Goal: Task Accomplishment & Management: Manage account settings

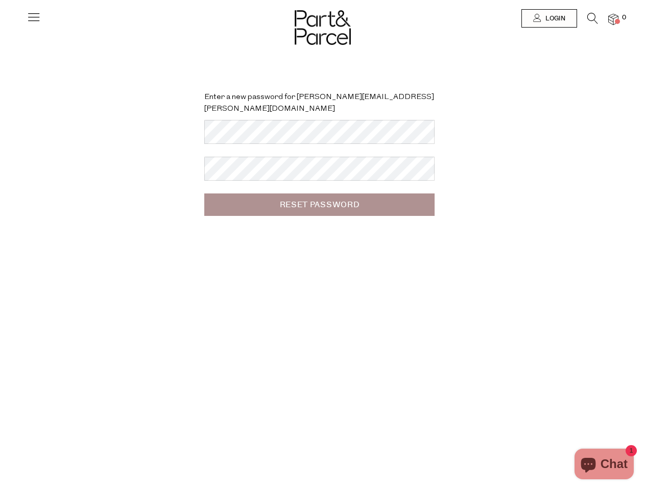
click at [322, 245] on div "Enter a new password for [PERSON_NAME][EMAIL_ADDRESS][PERSON_NAME][DOMAIN_NAME]…" at bounding box center [322, 245] width 645 height 490
click at [34, 21] on icon at bounding box center [34, 17] width 14 height 14
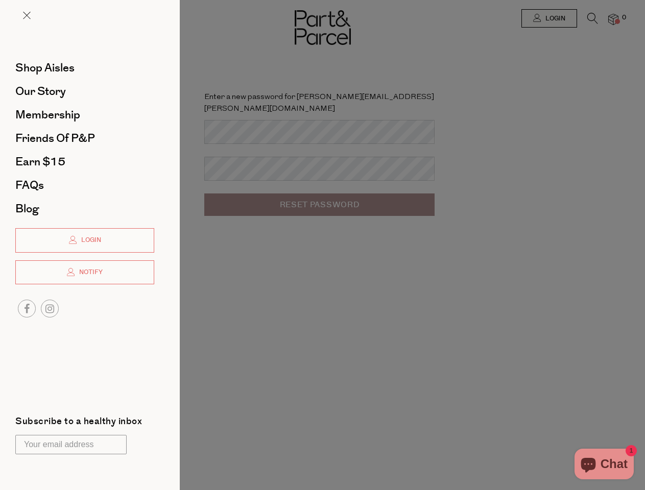
click at [548, 18] on div at bounding box center [322, 245] width 645 height 490
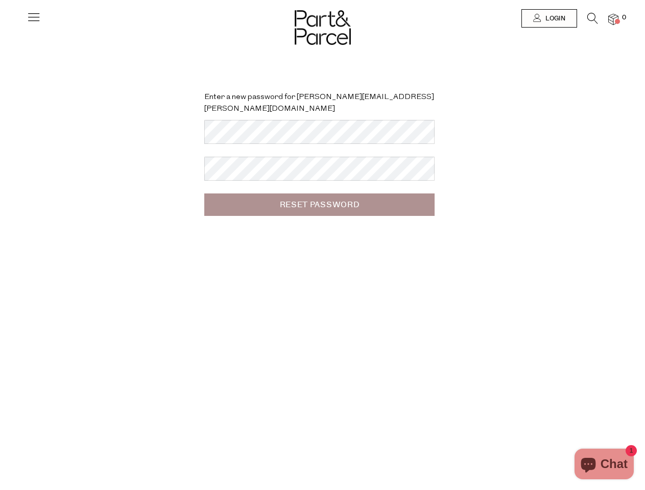
click at [592, 21] on icon at bounding box center [592, 18] width 11 height 11
click at [613, 19] on div "Search" at bounding box center [322, 245] width 597 height 490
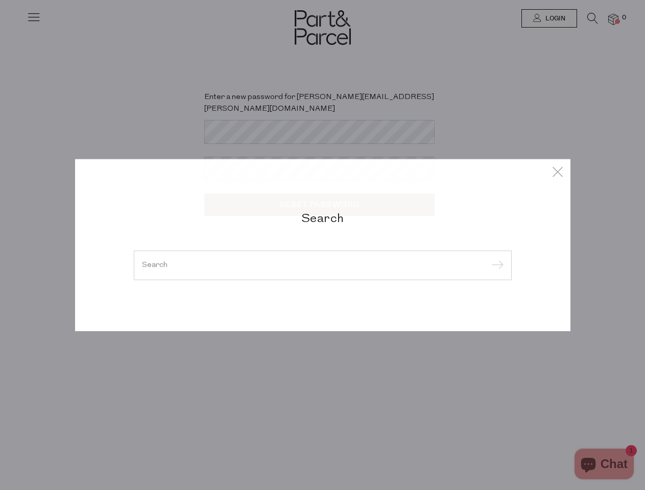
click at [0, 245] on div "Search" at bounding box center [322, 245] width 645 height 490
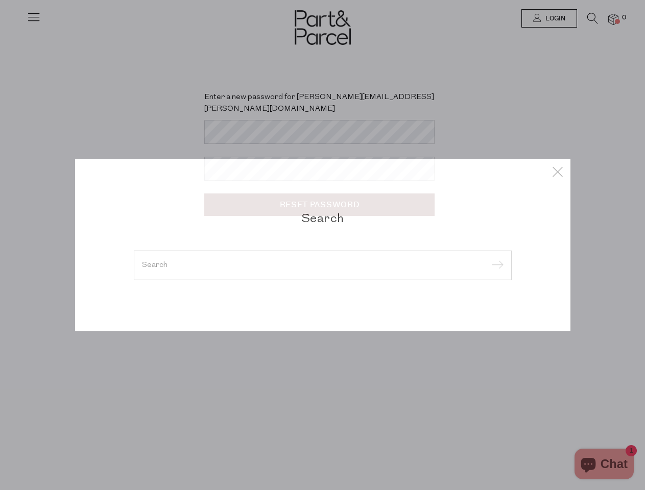
click at [0, 25] on div "Search" at bounding box center [322, 245] width 645 height 490
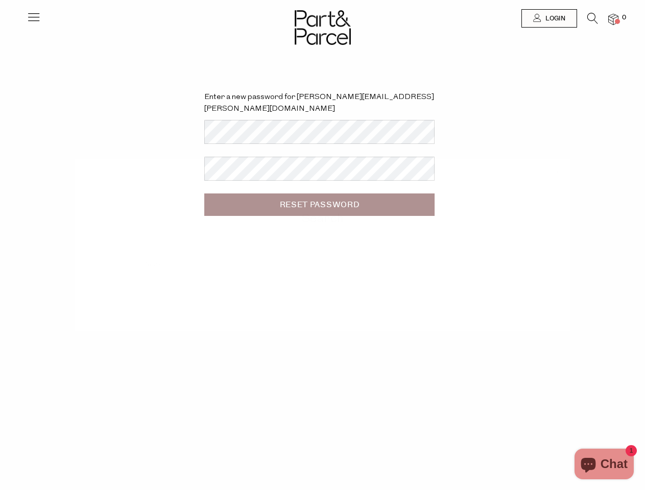
click at [0, 129] on body "Ready to stock up? Close No items in your parcel. Loading Join to Save on this …" at bounding box center [322, 332] width 645 height 665
click at [0, 245] on body "Ready to stock up? Close No items in your parcel. Loading Join to Save on this …" at bounding box center [322, 332] width 645 height 665
click at [0, 23] on div at bounding box center [322, 18] width 645 height 37
